Goal: Task Accomplishment & Management: Use online tool/utility

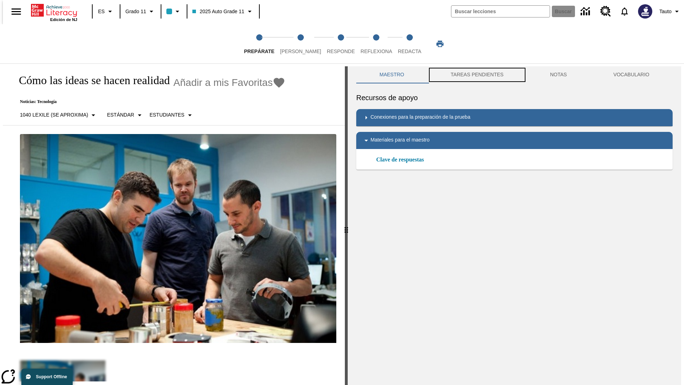
click at [477, 75] on button "TAREAS PENDIENTES" at bounding box center [477, 74] width 99 height 17
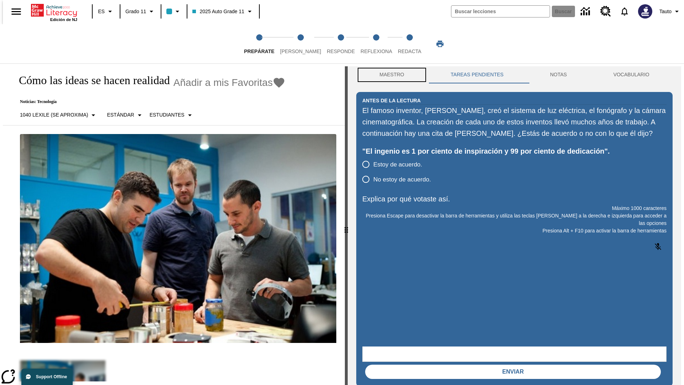
scroll to position [0, 0]
